Goal: Navigation & Orientation: Find specific page/section

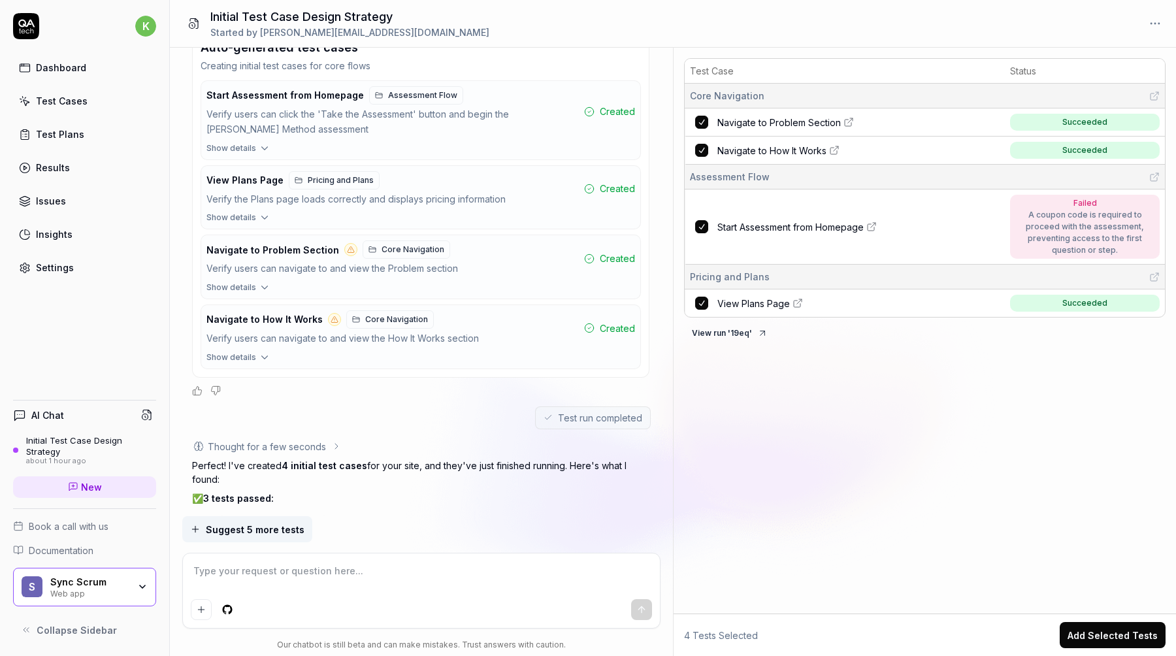
scroll to position [723, 0]
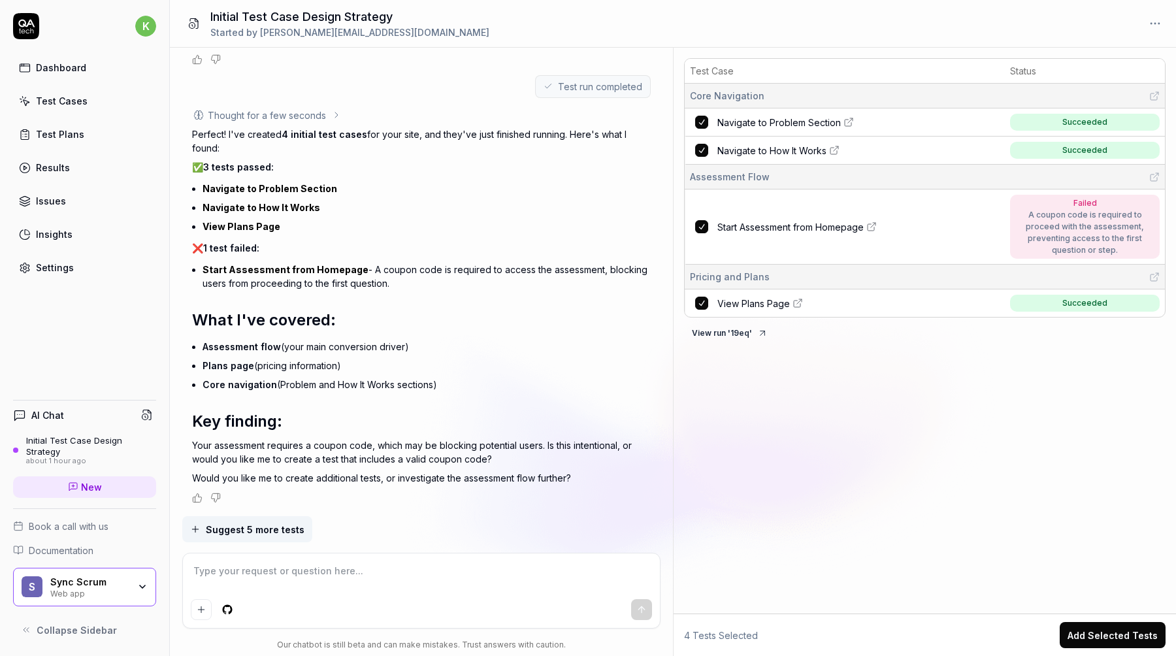
type textarea "*"
click at [86, 210] on link "Issues" at bounding box center [84, 200] width 143 height 25
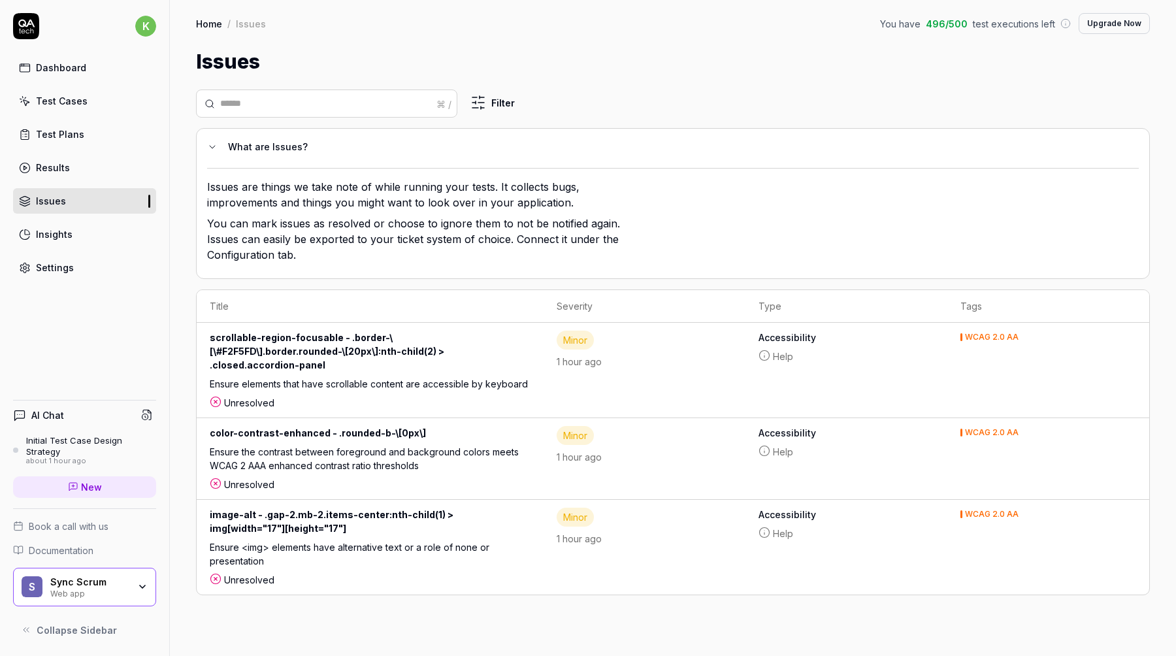
click at [89, 170] on link "Results" at bounding box center [84, 167] width 143 height 25
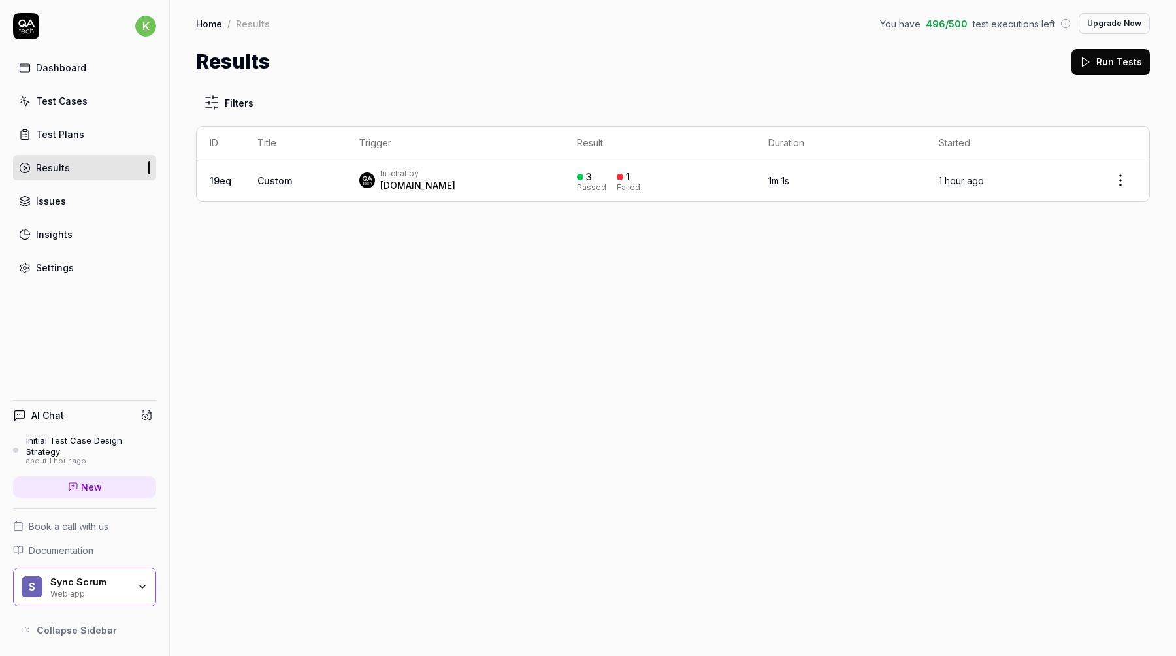
click at [489, 191] on td "In-chat by [DOMAIN_NAME]" at bounding box center [455, 180] width 218 height 42
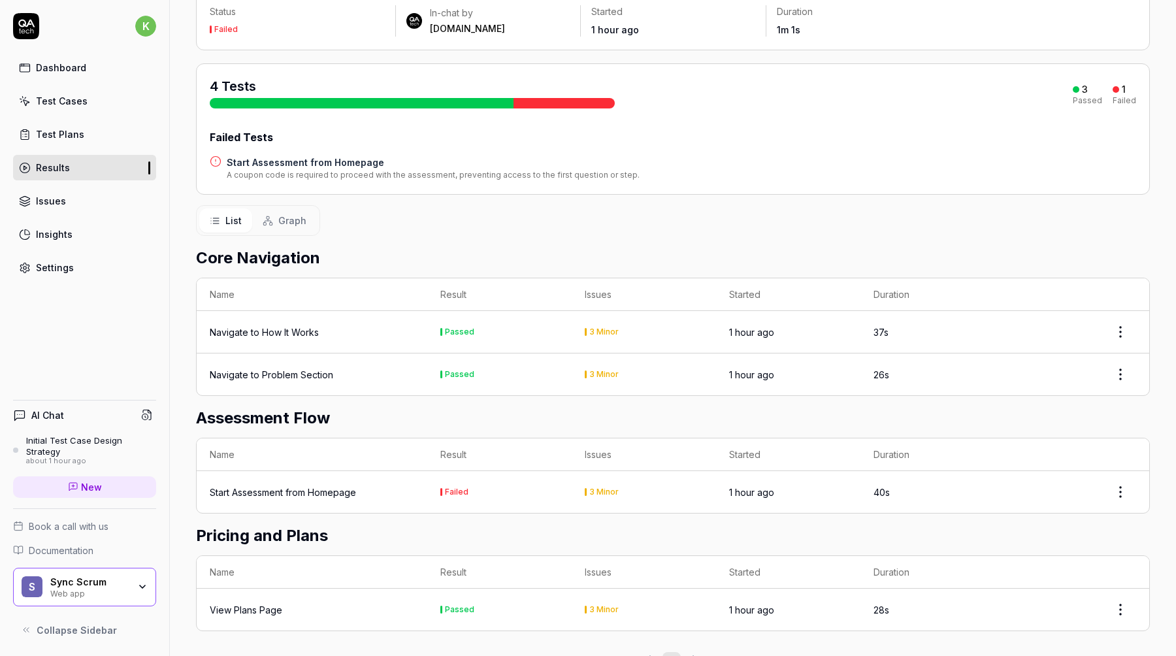
scroll to position [131, 0]
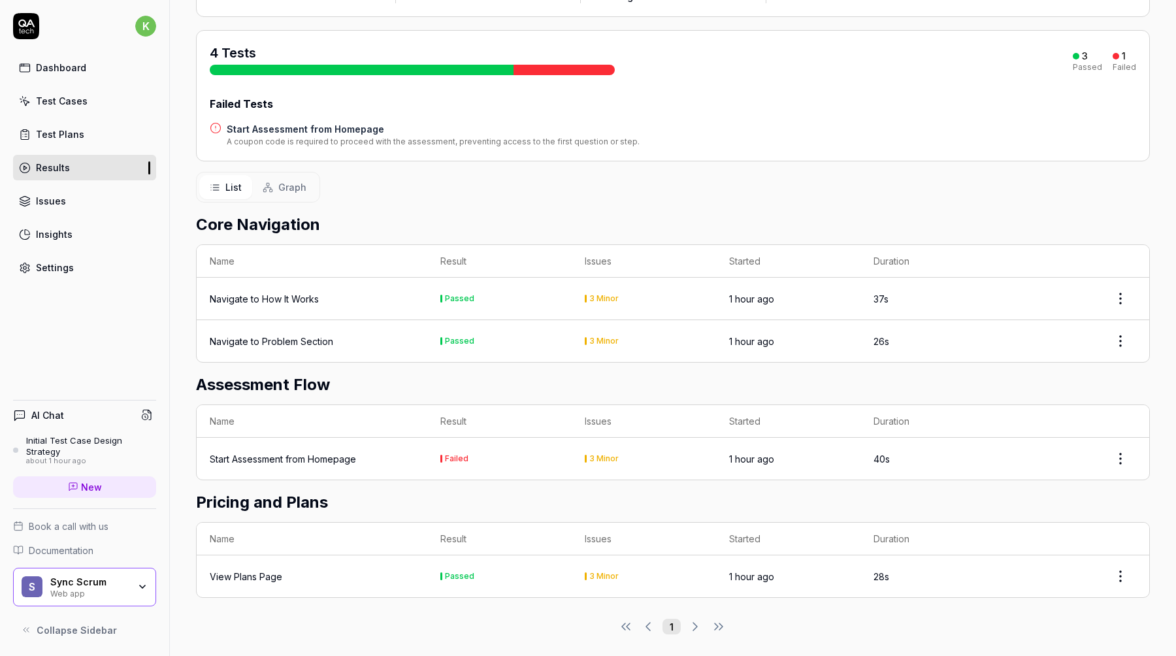
click at [475, 455] on td "Failed" at bounding box center [499, 459] width 144 height 42
click at [1115, 456] on html "k Dashboard Test Cases Test Plans Results Issues Insights Settings AI Chat Init…" at bounding box center [588, 328] width 1176 height 656
click at [943, 383] on html "k Dashboard Test Cases Test Plans Results Issues Insights Settings AI Chat Init…" at bounding box center [588, 328] width 1176 height 656
click at [602, 300] on div "3 Minor" at bounding box center [603, 299] width 29 height 8
click at [89, 124] on link "Test Plans" at bounding box center [84, 133] width 143 height 25
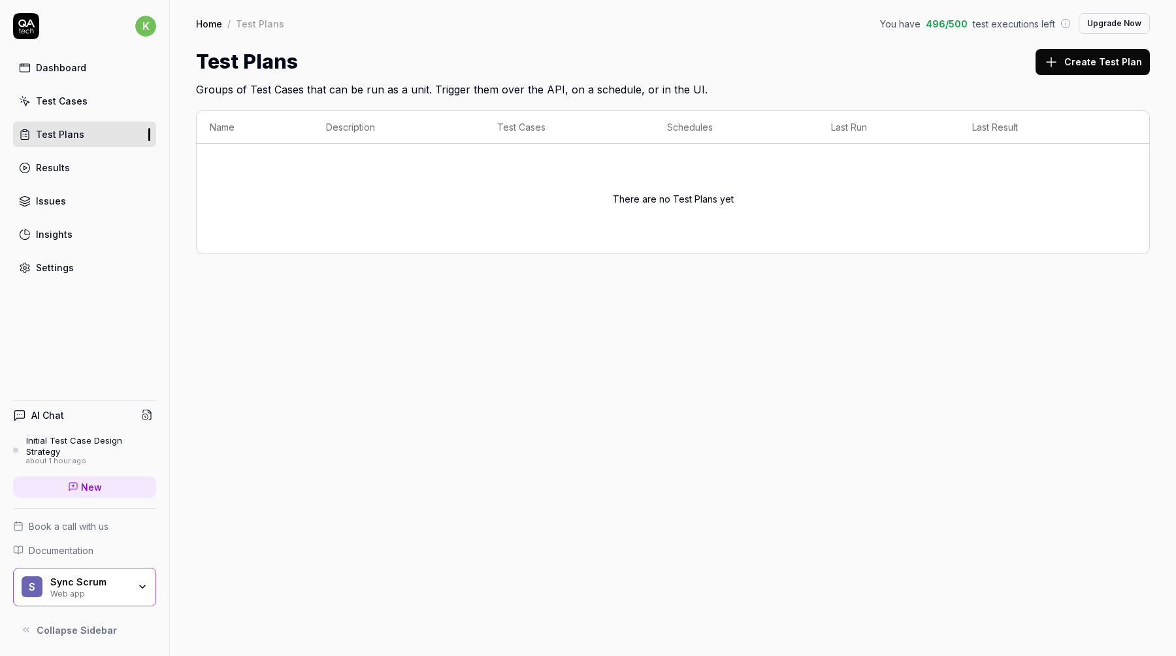
click at [74, 92] on link "Test Cases" at bounding box center [84, 100] width 143 height 25
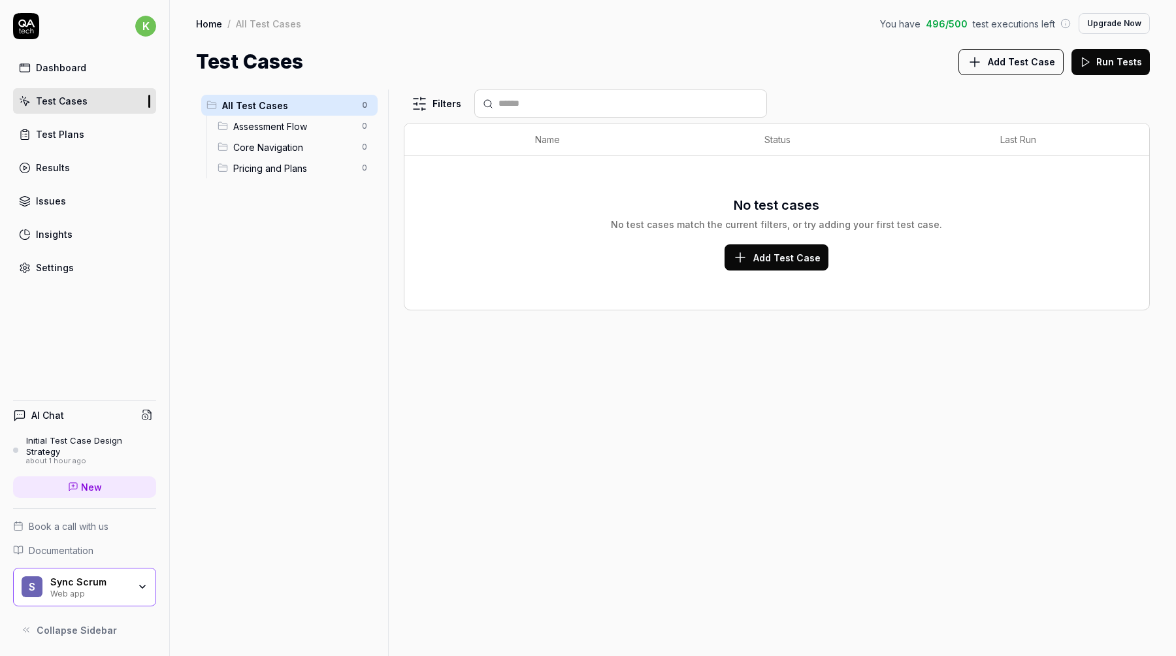
click at [62, 271] on div "Settings" at bounding box center [55, 268] width 38 height 14
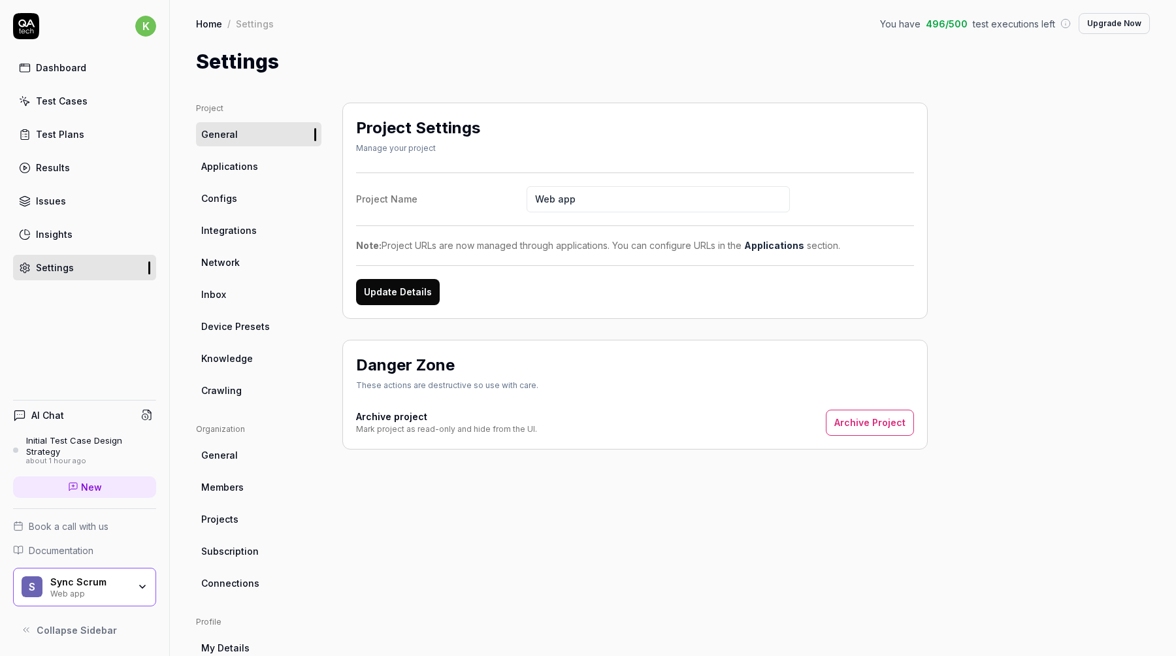
click at [44, 166] on div "Results" at bounding box center [53, 168] width 34 height 14
